Goal: Navigation & Orientation: Find specific page/section

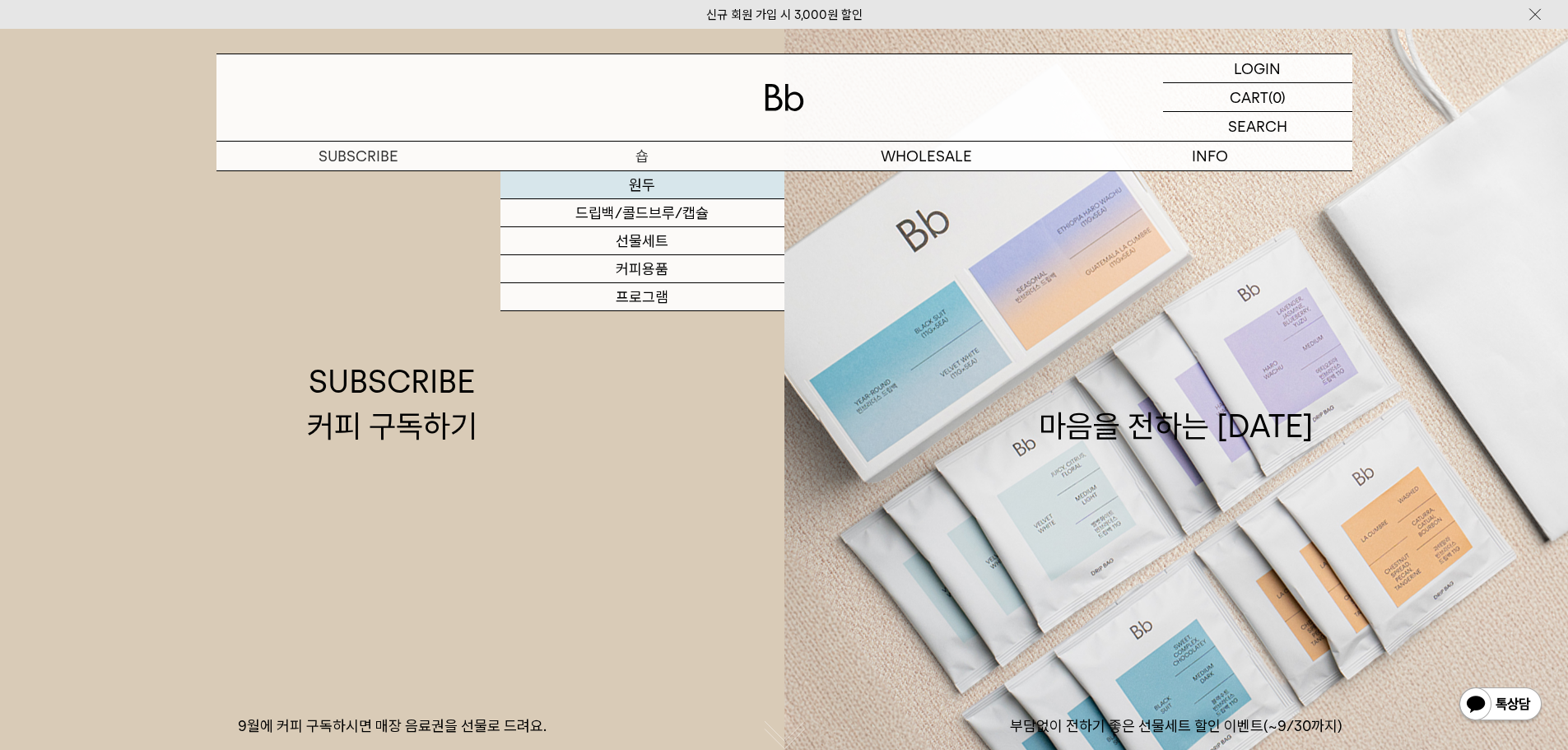
click at [650, 198] on link "원두" at bounding box center [642, 185] width 284 height 28
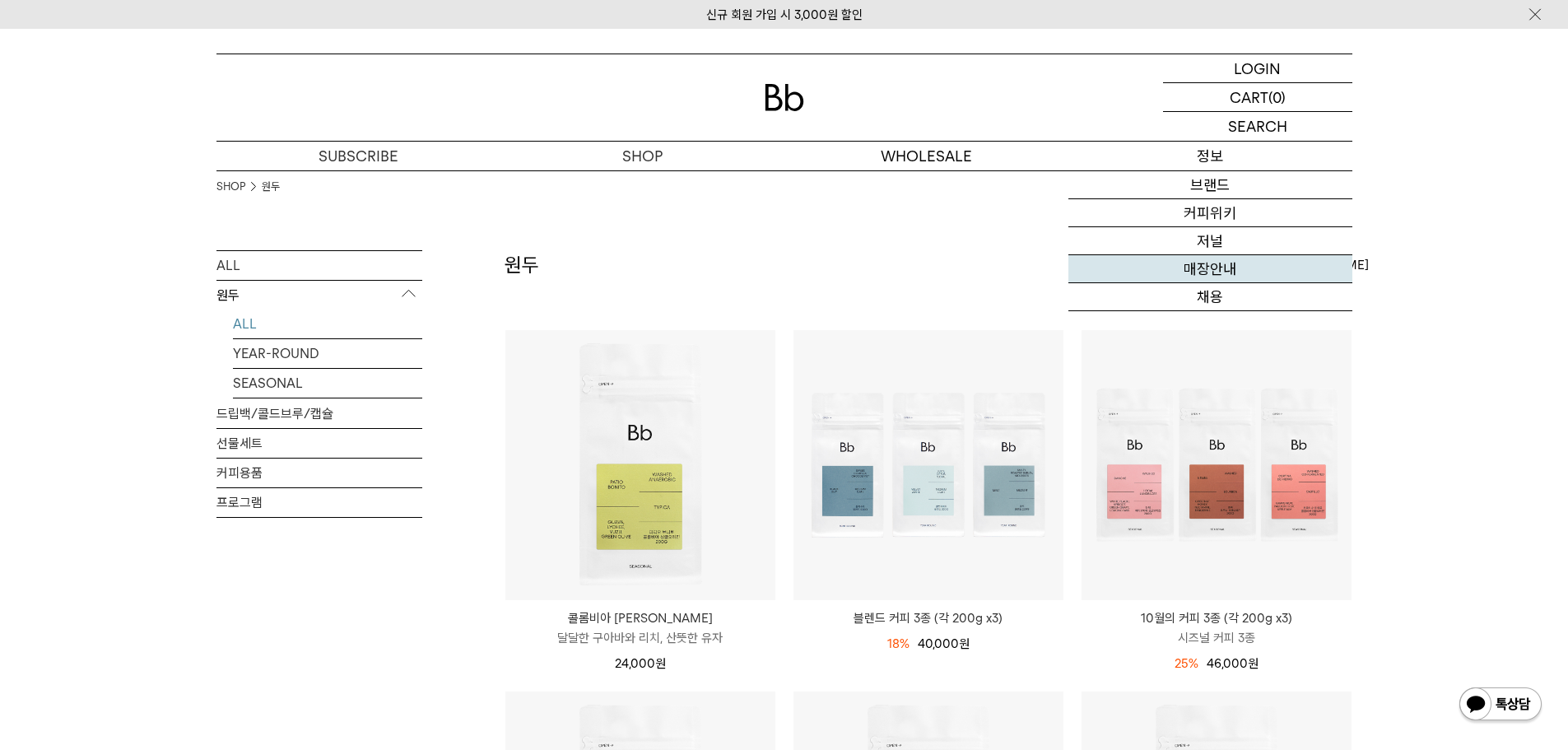
click at [1247, 266] on link "매장안내" at bounding box center [1210, 268] width 284 height 28
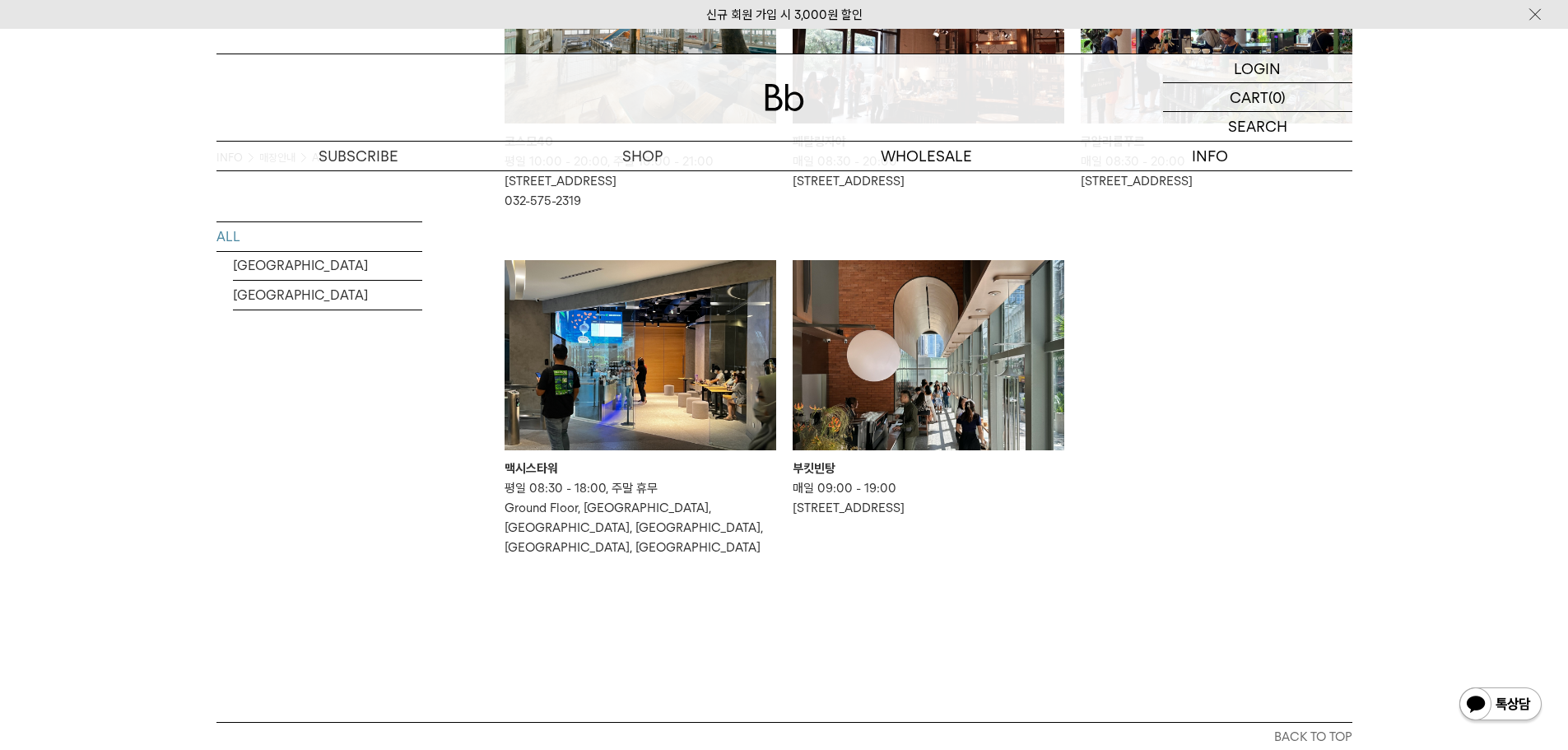
scroll to position [1042, 0]
click at [897, 380] on img at bounding box center [928, 354] width 272 height 190
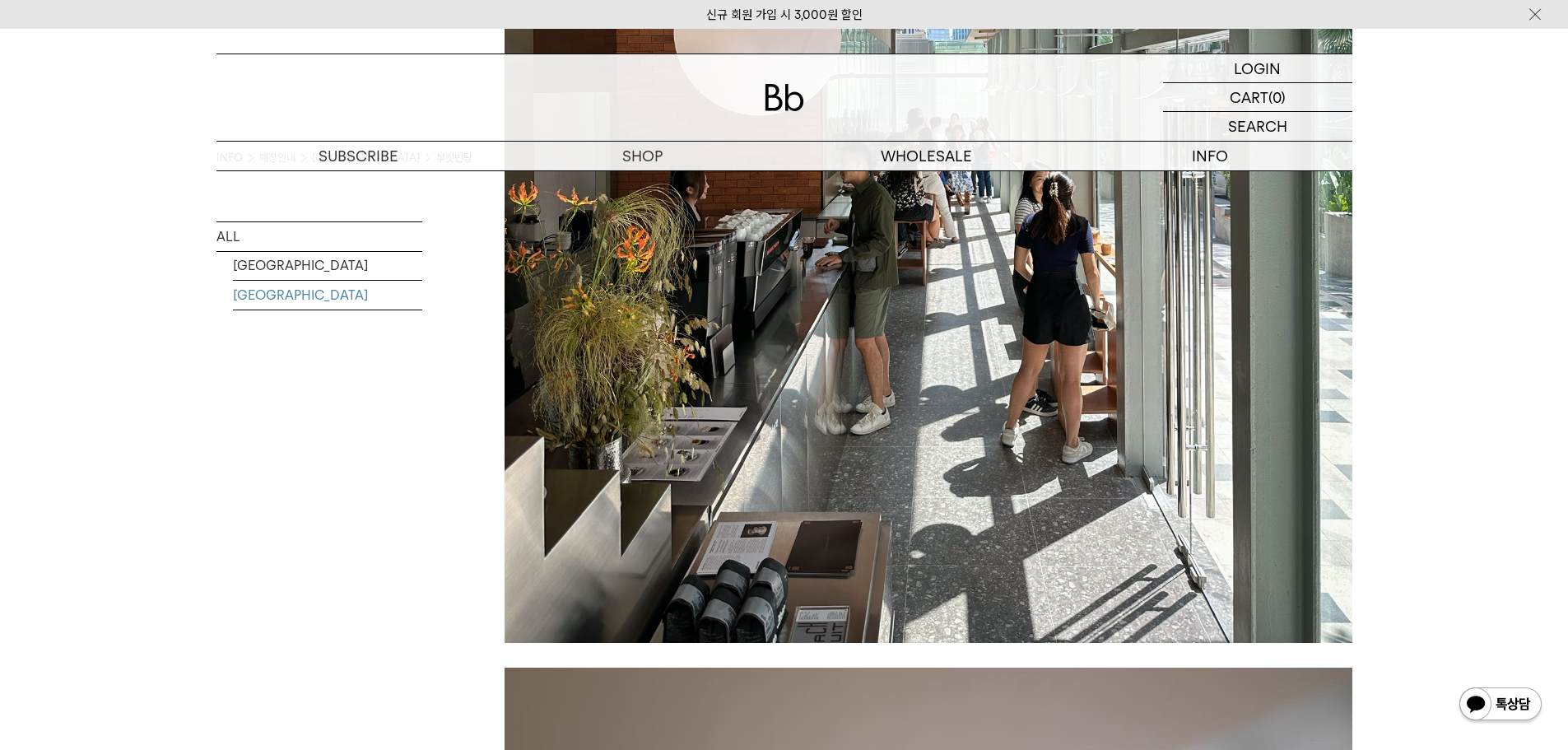
scroll to position [1042, 0]
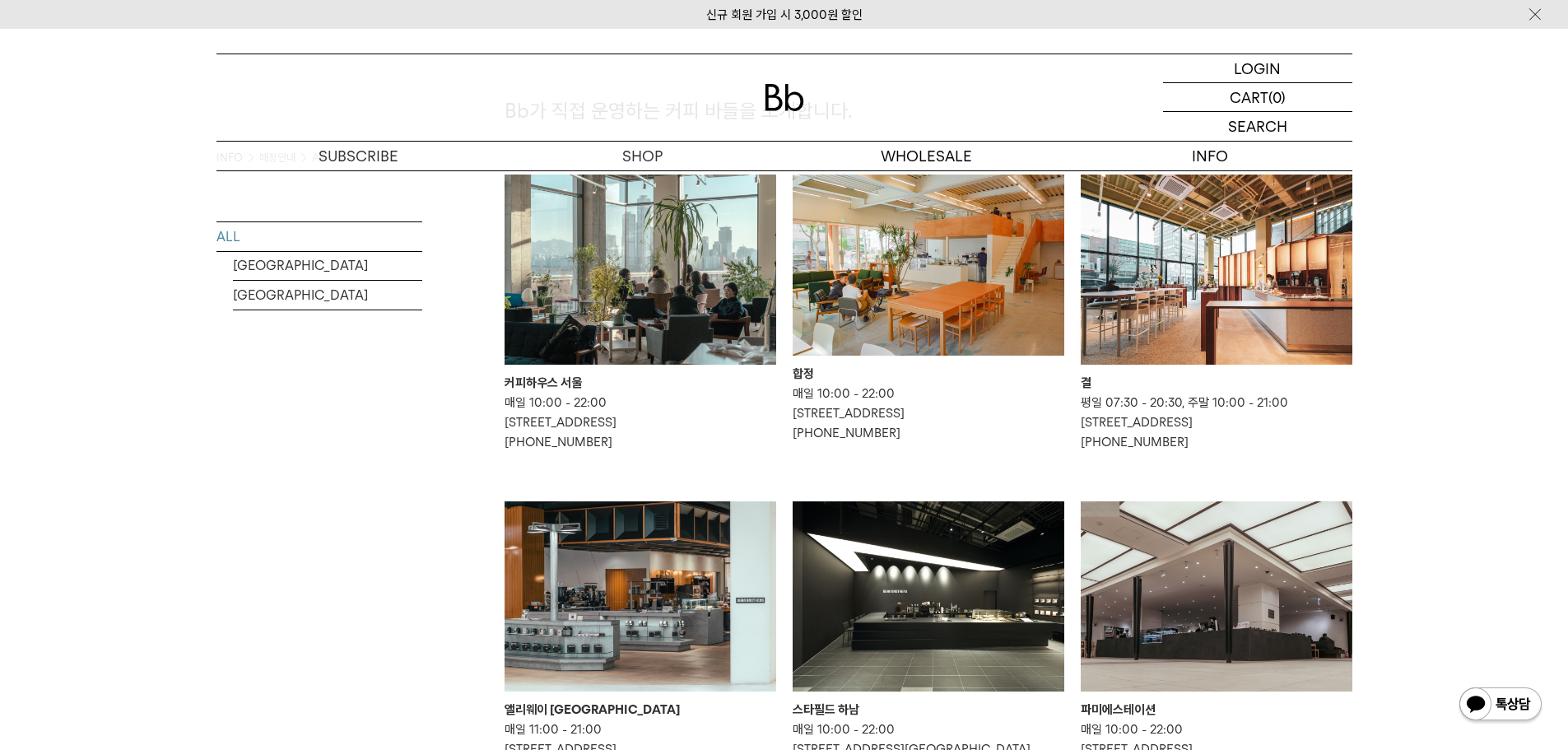
scroll to position [136, 0]
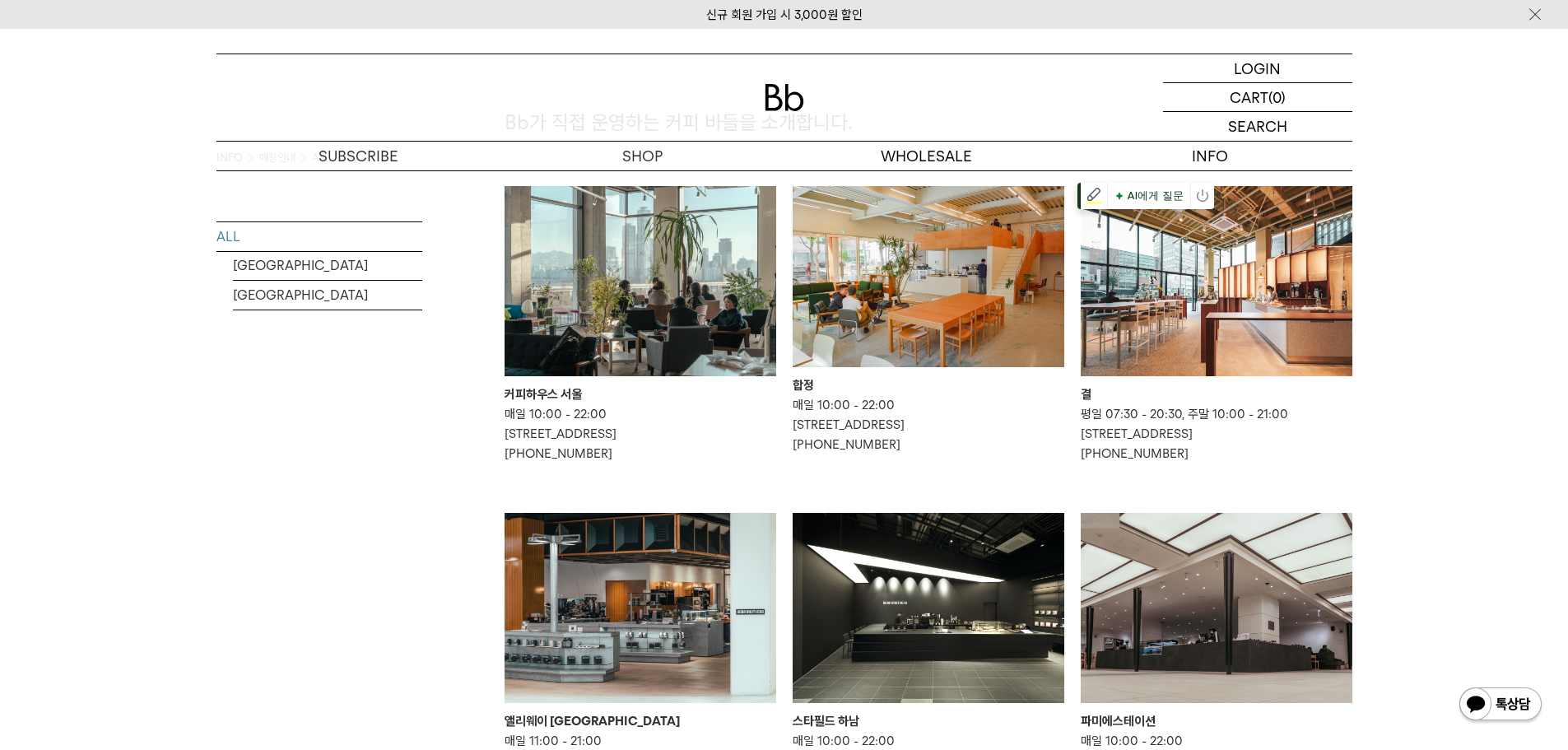
click at [1252, 317] on img at bounding box center [1216, 281] width 272 height 190
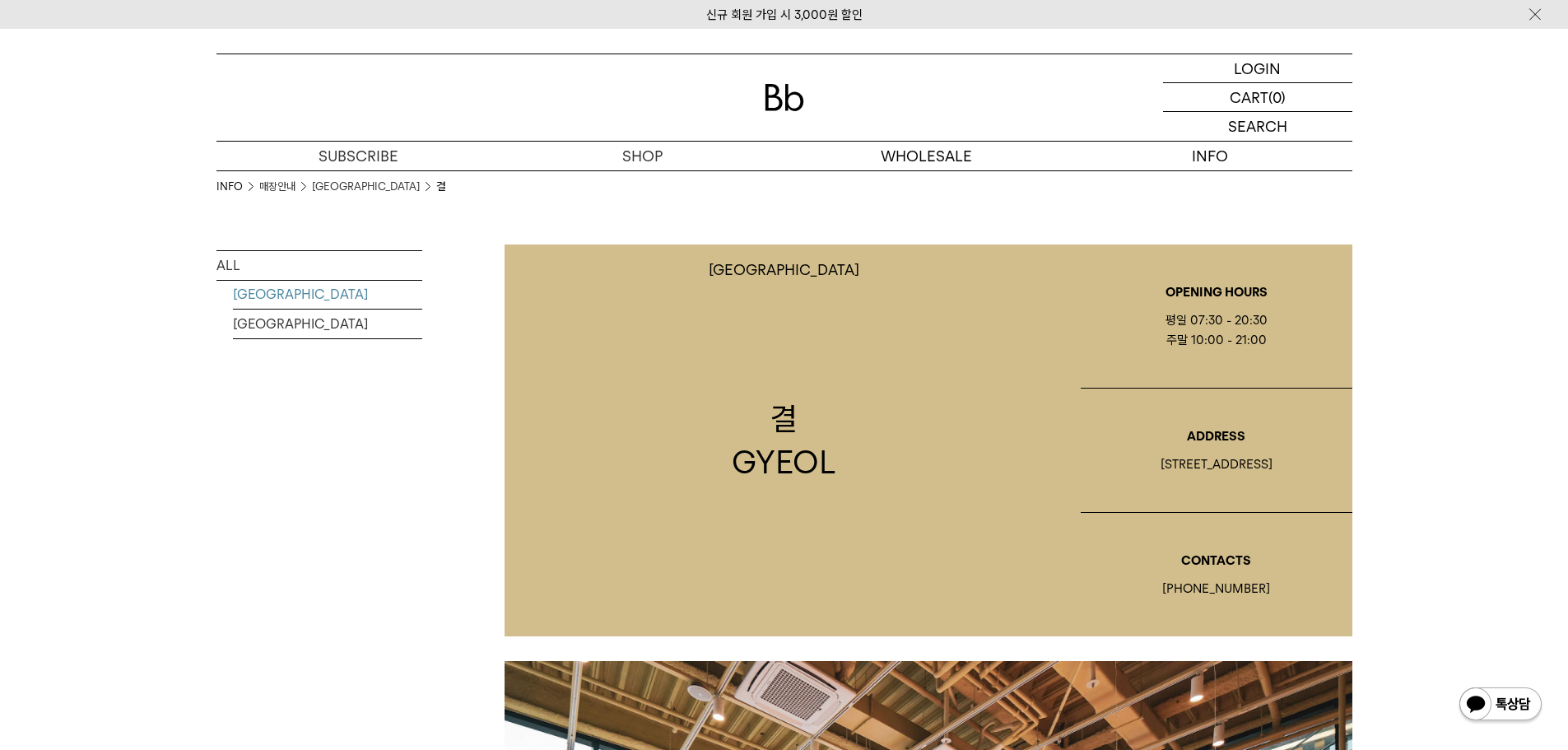
drag, startPoint x: 335, startPoint y: 1, endPoint x: 1424, endPoint y: 133, distance: 1097.0
click at [1407, 148] on div "LOGIN 로그인 LOGIN 로그인 CART 장바구니 (0) SEARCH 검색 검색폼 ** 추천상품" at bounding box center [784, 100] width 1568 height 143
drag, startPoint x: 1475, startPoint y: 0, endPoint x: 1509, endPoint y: 112, distance: 117.0
click at [1509, 112] on div "LOGIN 로그인 LOGIN 로그인 CART 장바구니 (0) SEARCH 검색 검색폼 ** 추천상품" at bounding box center [784, 100] width 1568 height 143
